Goal: Check status: Check status

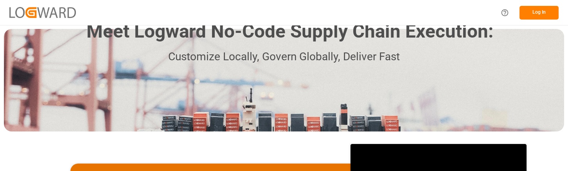
click at [536, 12] on button "Log In" at bounding box center [538, 13] width 39 height 14
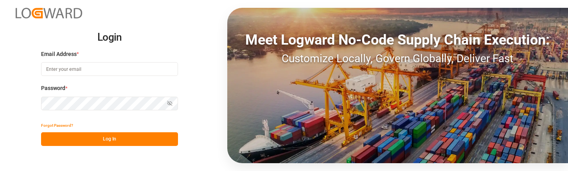
type input "[PERSON_NAME][EMAIL_ADDRESS][PERSON_NAME][DOMAIN_NAME]"
click at [127, 138] on button "Log In" at bounding box center [109, 139] width 137 height 14
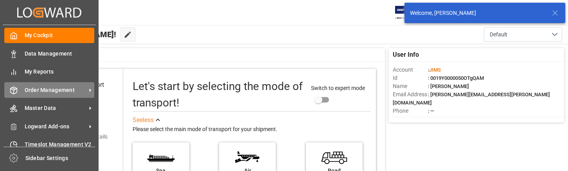
click at [34, 91] on span "Order Management" at bounding box center [56, 90] width 62 height 8
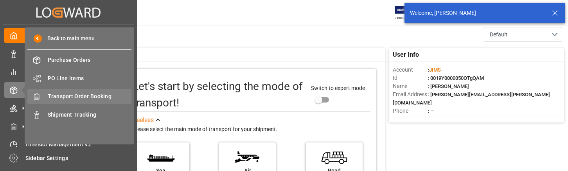
click at [97, 96] on span "Transport Order Booking" at bounding box center [90, 96] width 84 height 8
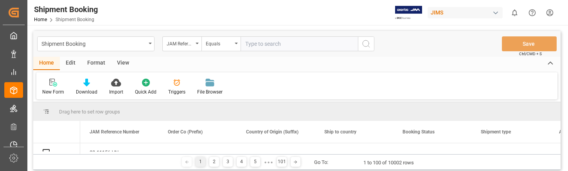
click at [265, 43] on input "text" at bounding box center [298, 43] width 117 height 15
type input "22-10112-CN"
click at [363, 43] on icon "search button" at bounding box center [365, 43] width 9 height 9
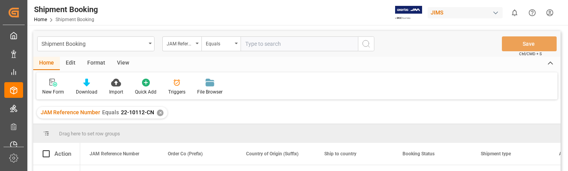
click at [547, 13] on html "Created by potrace 1.15, written by Peter Selinger 2001-2017 Created by potrace…" at bounding box center [284, 85] width 568 height 171
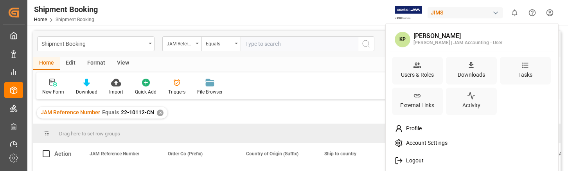
click at [423, 158] on span "Logout" at bounding box center [413, 160] width 21 height 7
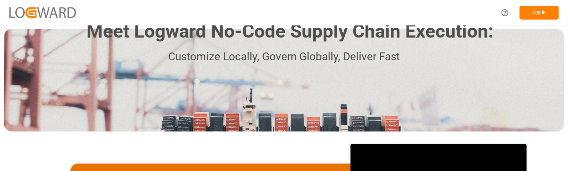
click at [540, 13] on button "Log In" at bounding box center [538, 13] width 39 height 14
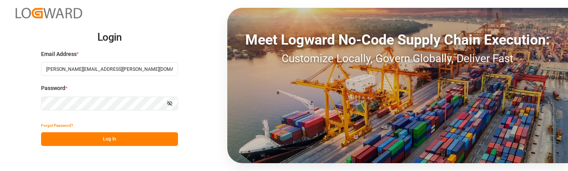
click at [133, 140] on button "Log In" at bounding box center [109, 139] width 137 height 14
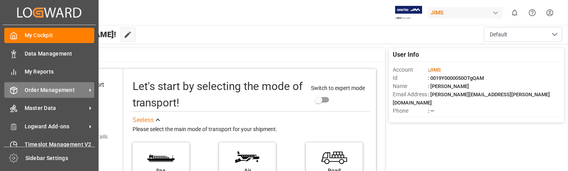
click at [76, 90] on span "Order Management" at bounding box center [56, 90] width 62 height 8
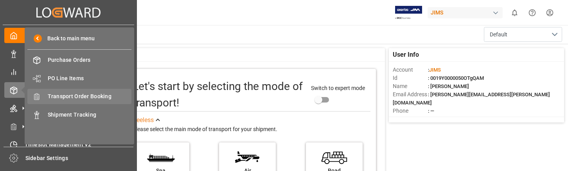
click at [105, 96] on span "Transport Order Booking" at bounding box center [90, 96] width 84 height 8
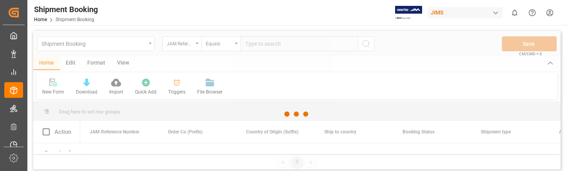
click at [274, 43] on div at bounding box center [296, 114] width 527 height 166
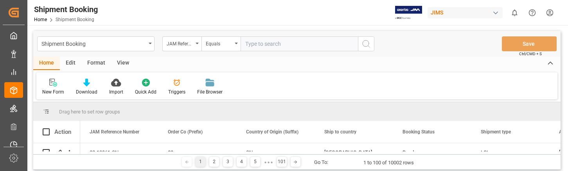
click at [274, 43] on input "text" at bounding box center [298, 43] width 117 height 15
type input "22-8443-SE"
click at [367, 43] on icon "search button" at bounding box center [365, 43] width 9 height 9
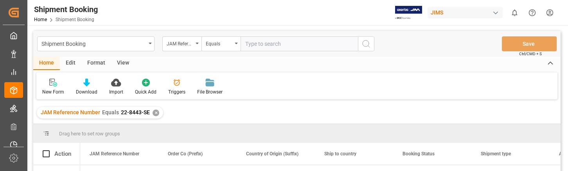
click at [533, 82] on div "New Form Download Import Quick Add Triggers File Browser" at bounding box center [296, 85] width 521 height 27
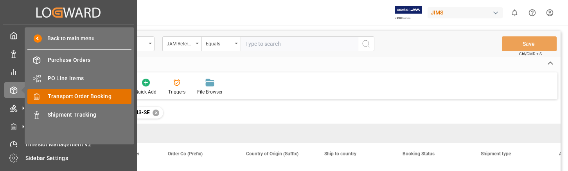
click at [82, 93] on span "Transport Order Booking" at bounding box center [90, 96] width 84 height 8
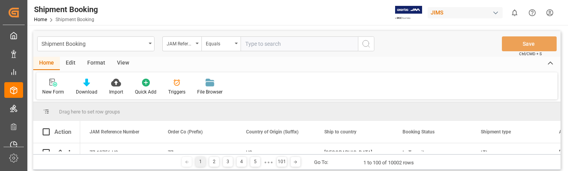
click at [263, 41] on input "text" at bounding box center [298, 43] width 117 height 15
type input "22-8443-SE"
click at [364, 44] on icon "search button" at bounding box center [365, 43] width 9 height 9
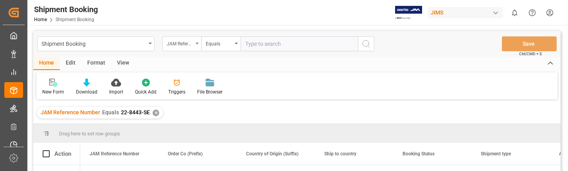
click at [196, 43] on icon "open menu" at bounding box center [196, 44] width 3 height 2
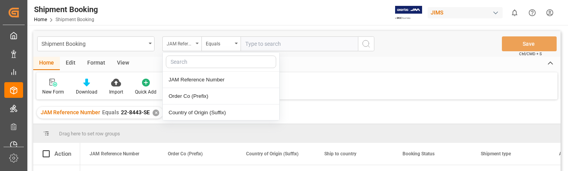
click at [196, 43] on icon "close menu" at bounding box center [196, 44] width 3 height 2
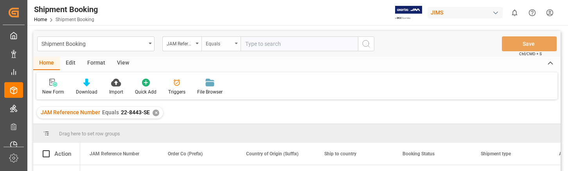
click at [236, 44] on div "Equals" at bounding box center [220, 43] width 39 height 15
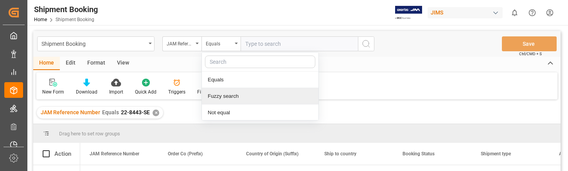
click at [240, 96] on div "Fuzzy search" at bounding box center [260, 96] width 117 height 16
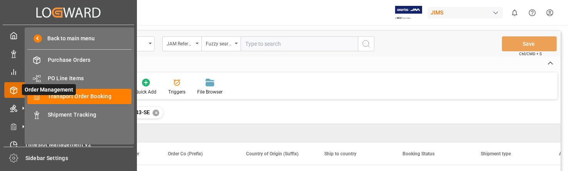
click at [67, 94] on span "Order Management" at bounding box center [49, 89] width 54 height 11
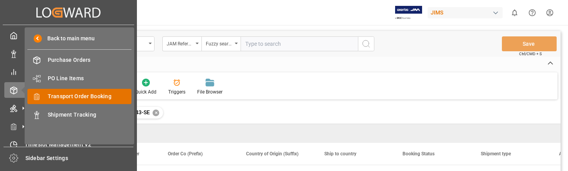
click at [90, 94] on span "Transport Order Booking" at bounding box center [90, 96] width 84 height 8
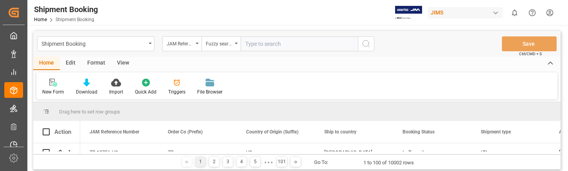
click at [276, 65] on div "Home Edit Format View" at bounding box center [296, 63] width 527 height 13
click at [262, 45] on input "text" at bounding box center [298, 43] width 117 height 15
type input "22-8443-SE"
click at [366, 43] on icon "search button" at bounding box center [365, 43] width 9 height 9
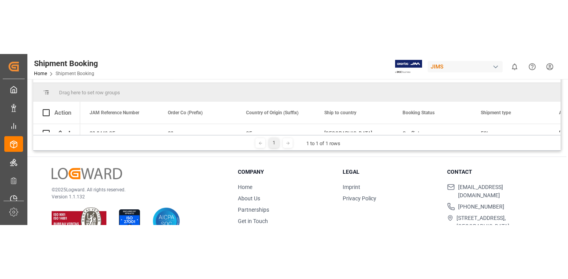
scroll to position [116, 0]
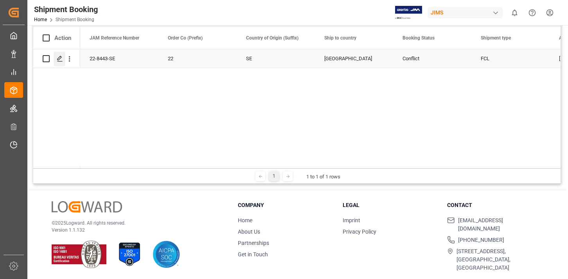
click at [58, 57] on icon "Press SPACE to select this row." at bounding box center [60, 59] width 6 height 6
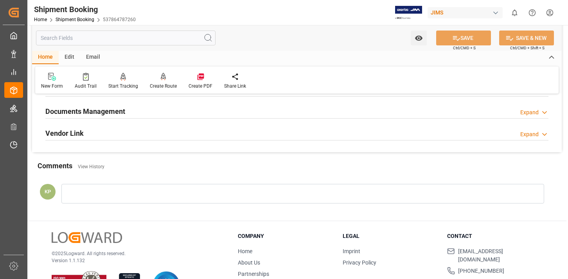
scroll to position [235, 0]
click at [534, 111] on div "Expand" at bounding box center [529, 112] width 18 height 8
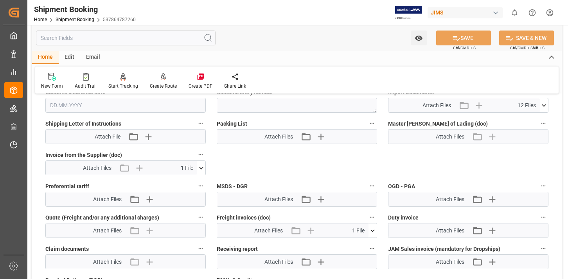
scroll to position [391, 0]
click at [202, 167] on icon at bounding box center [201, 167] width 4 height 2
click at [180, 170] on icon at bounding box center [180, 182] width 6 height 6
